Goal: Check status

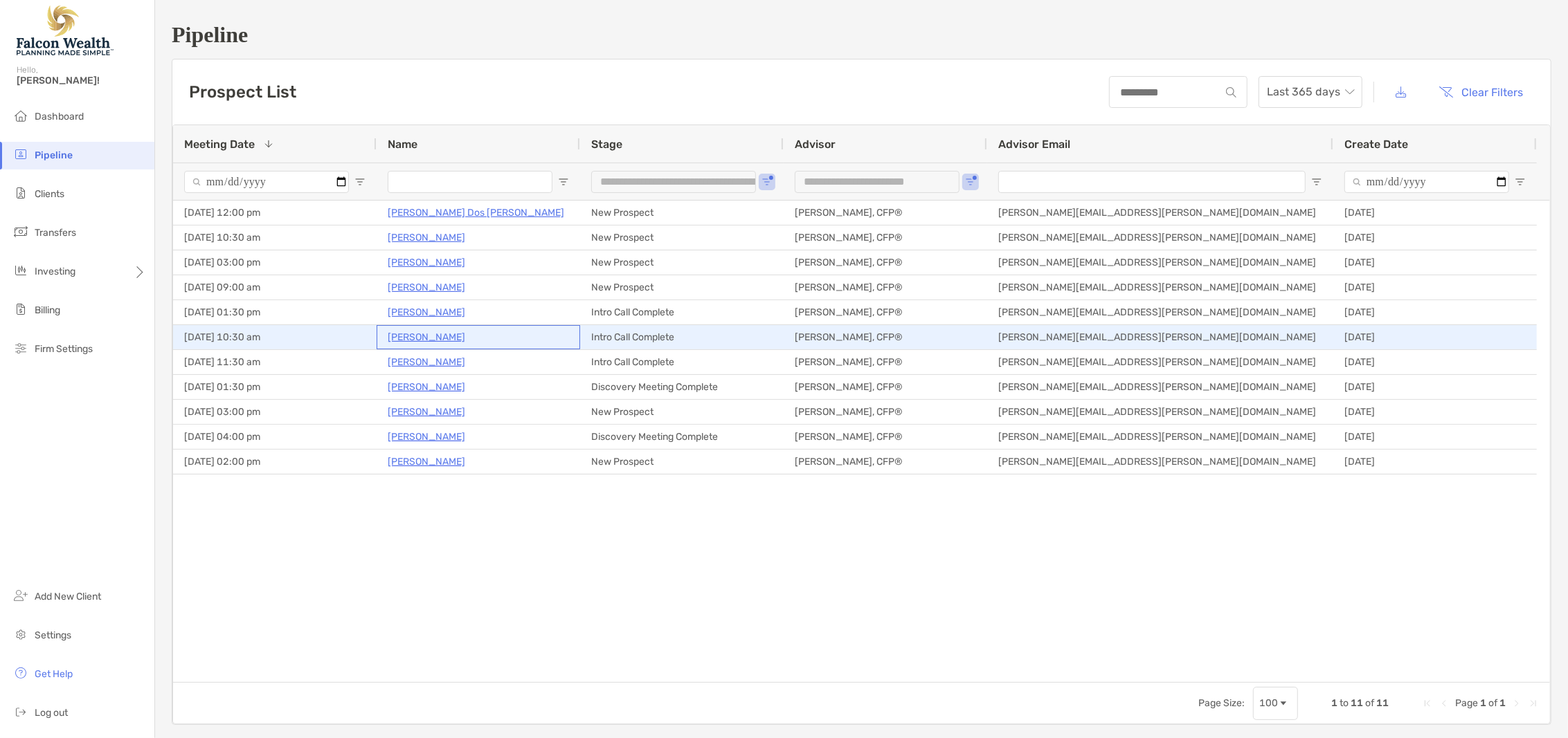
click at [425, 333] on p "[PERSON_NAME]" at bounding box center [426, 338] width 78 height 17
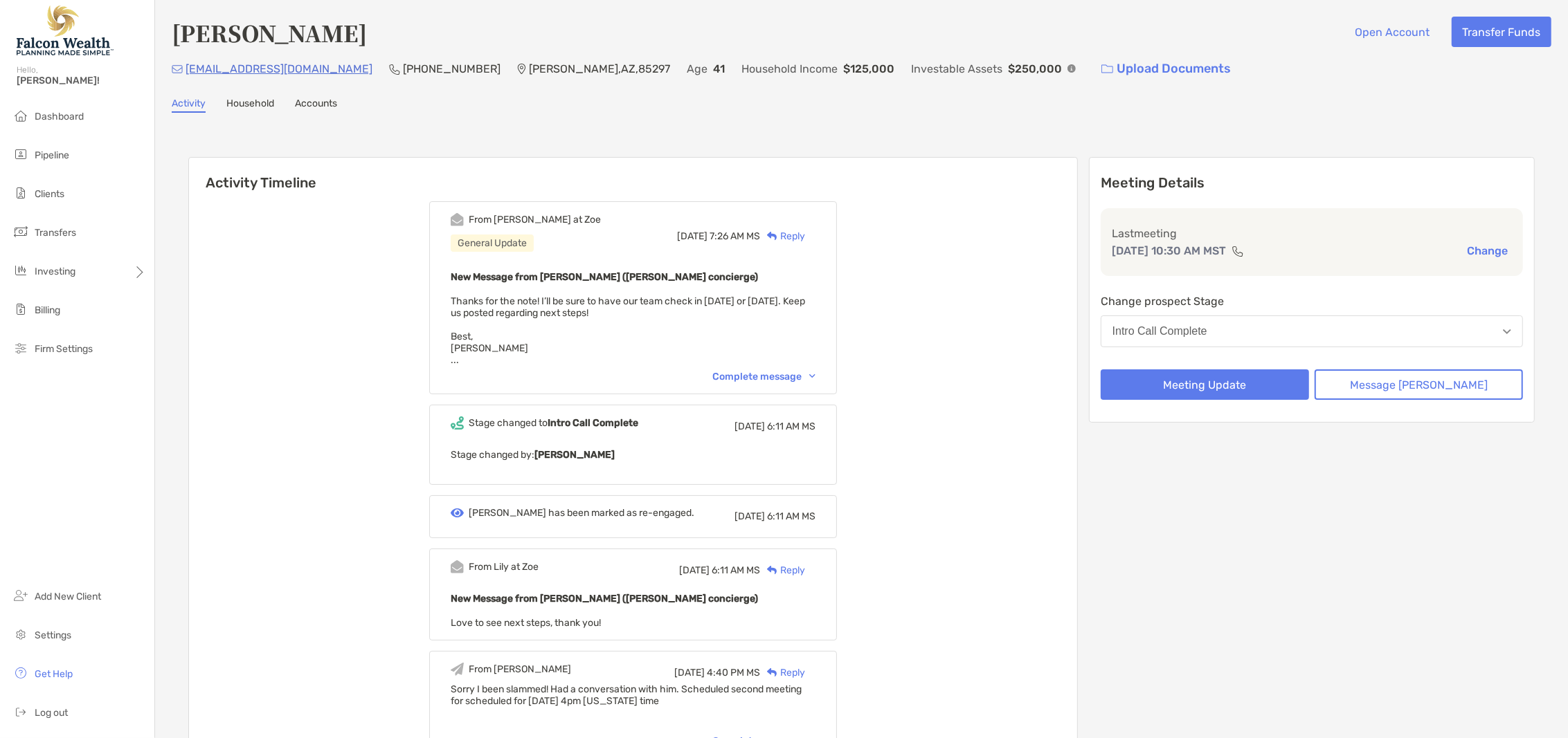
click at [1289, 330] on button "Intro Call Complete" at bounding box center [1312, 331] width 423 height 31
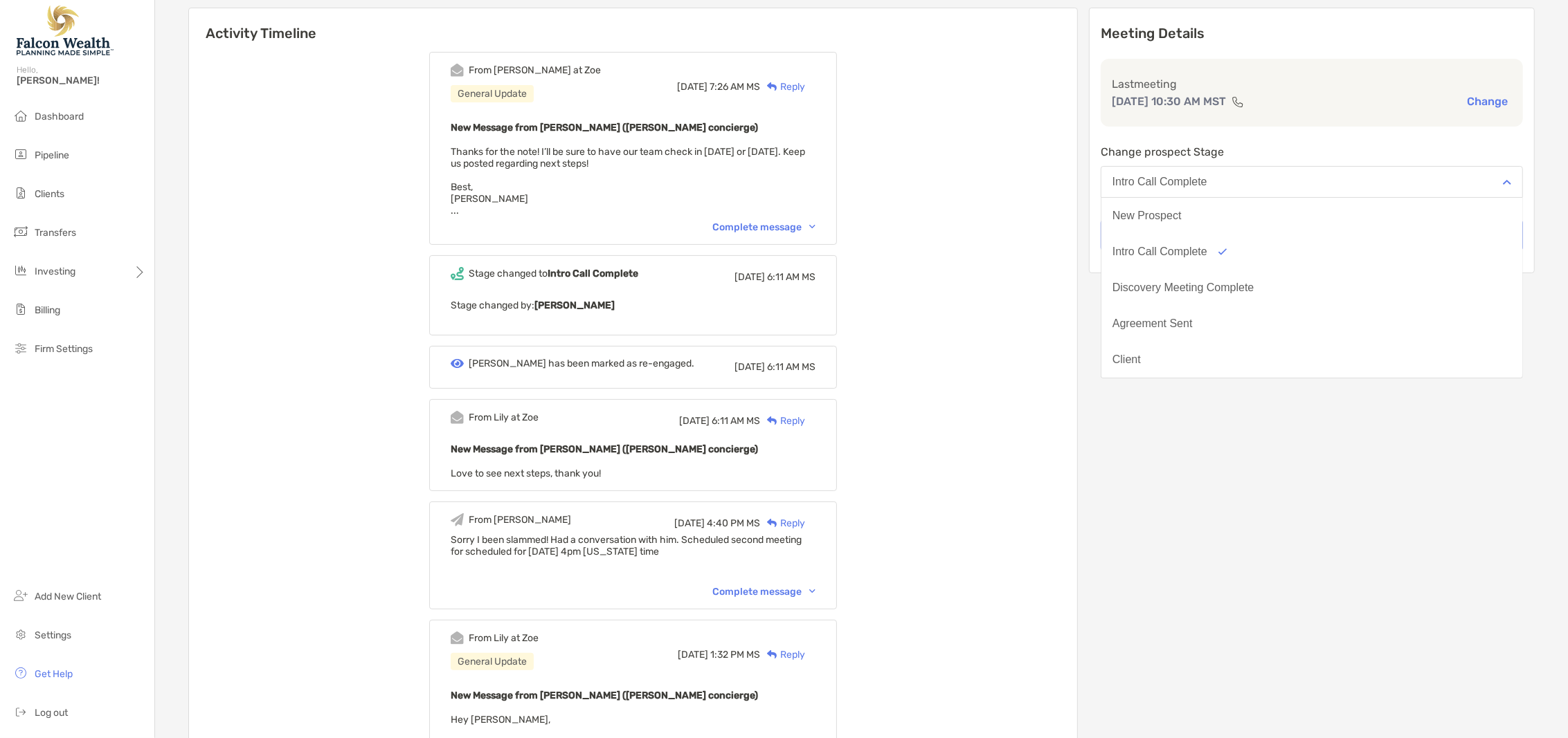
scroll to position [144, 0]
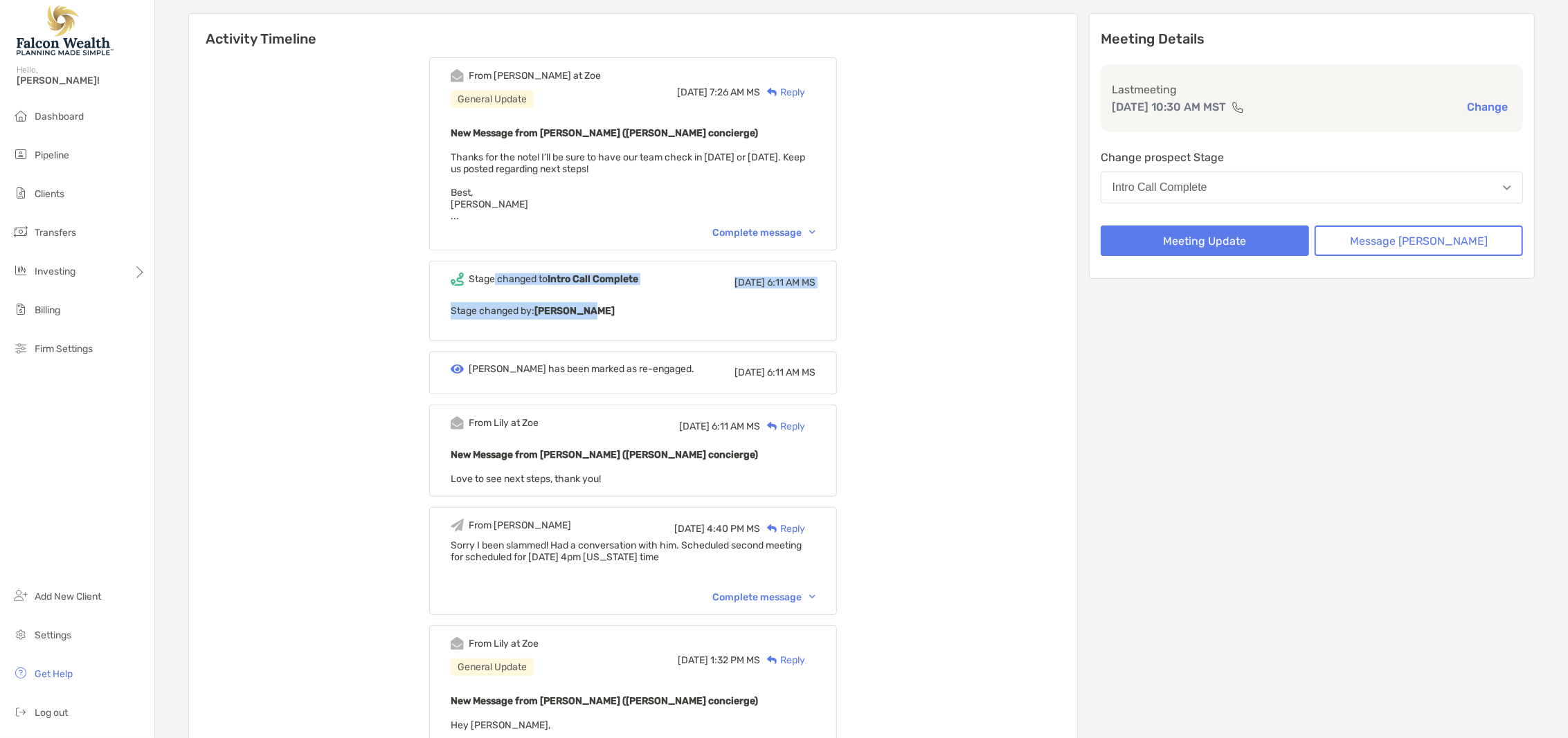
drag, startPoint x: 616, startPoint y: 310, endPoint x: 513, endPoint y: 280, distance: 107.3
click at [513, 280] on div "Stage changed to Intro Call Complete [DATE] 6:11 AM MS Stage changed by: [PERSO…" at bounding box center [634, 301] width 408 height 80
click at [684, 303] on p "Stage changed by: [PERSON_NAME]" at bounding box center [633, 311] width 365 height 17
